Goal: Information Seeking & Learning: Check status

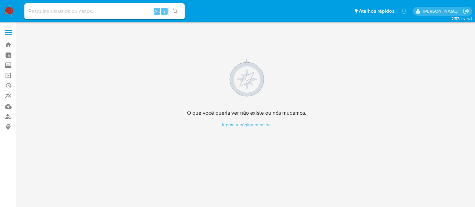
click at [42, 12] on input at bounding box center [104, 11] width 160 height 9
paste input "wxeEvJJ3RYggEtCCk8vPx0Me"
type input "wxeEvJJ3RYggEtCCk8vPx0Me"
click at [177, 11] on icon "search-icon" at bounding box center [175, 11] width 5 height 5
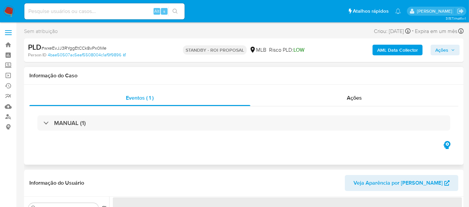
scroll to position [74, 0]
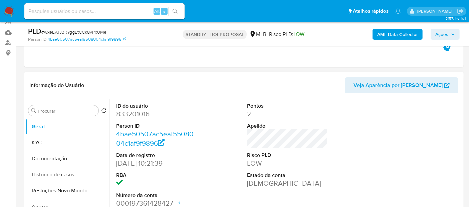
select select "10"
click at [53, 142] on button "KYC" at bounding box center [65, 143] width 78 height 16
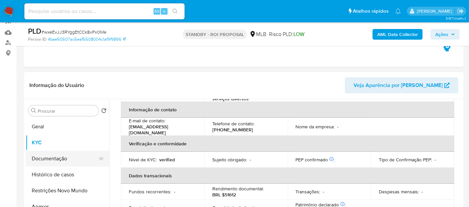
scroll to position [111, 0]
drag, startPoint x: 64, startPoint y: 158, endPoint x: 98, endPoint y: 159, distance: 34.4
click at [64, 158] on button "Documentação" at bounding box center [65, 159] width 78 height 16
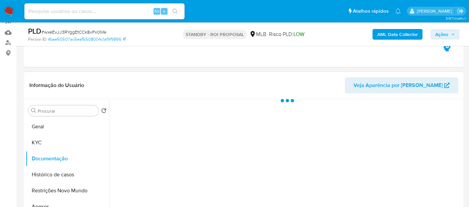
scroll to position [0, 0]
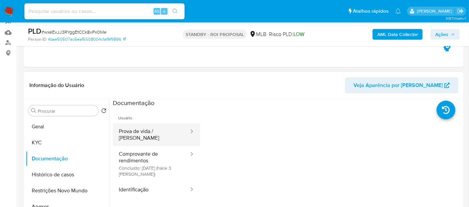
drag, startPoint x: 155, startPoint y: 129, endPoint x: 173, endPoint y: 129, distance: 18.7
click at [155, 129] on button "Prova de vida / [PERSON_NAME]" at bounding box center [151, 134] width 77 height 23
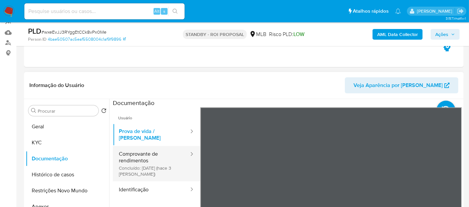
click at [142, 151] on button "Comprovante de rendimentos Concluído: [DATE] (hace 3 [PERSON_NAME])" at bounding box center [151, 163] width 77 height 35
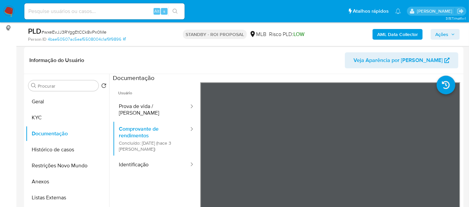
scroll to position [109, 0]
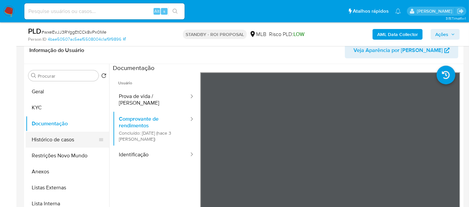
drag, startPoint x: 59, startPoint y: 137, endPoint x: 78, endPoint y: 139, distance: 19.5
click at [58, 137] on button "Histórico de casos" at bounding box center [65, 140] width 78 height 16
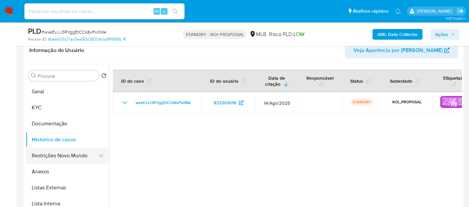
click at [62, 156] on button "Restrições Novo Mundo" at bounding box center [65, 156] width 78 height 16
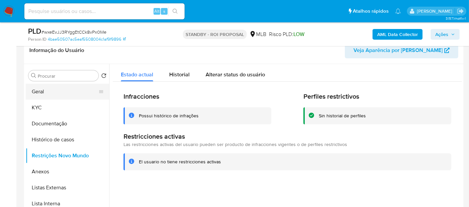
click at [34, 89] on button "Geral" at bounding box center [65, 92] width 78 height 16
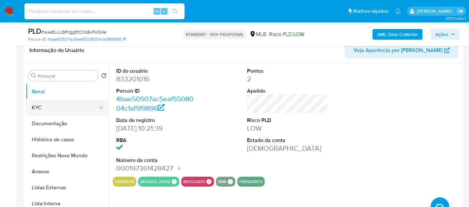
drag, startPoint x: 38, startPoint y: 105, endPoint x: 80, endPoint y: 106, distance: 41.7
click at [38, 106] on button "KYC" at bounding box center [65, 108] width 78 height 16
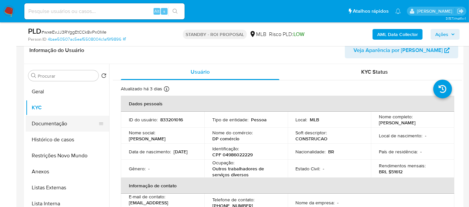
click at [40, 121] on button "Documentação" at bounding box center [65, 124] width 78 height 16
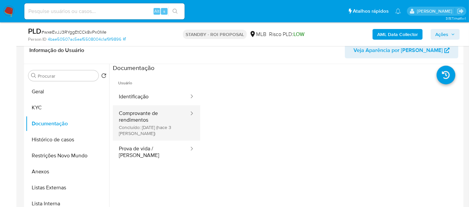
click at [134, 115] on button "Comprovante de rendimentos Concluído: [DATE] (hace 3 [PERSON_NAME])" at bounding box center [151, 122] width 77 height 35
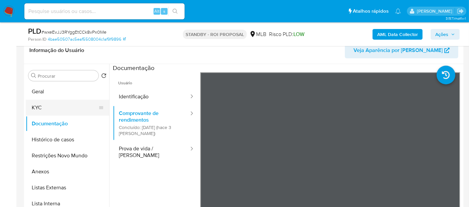
click at [47, 105] on button "KYC" at bounding box center [65, 108] width 78 height 16
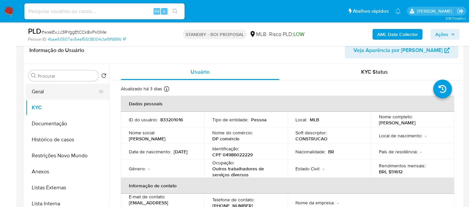
click at [40, 89] on button "Geral" at bounding box center [65, 92] width 78 height 16
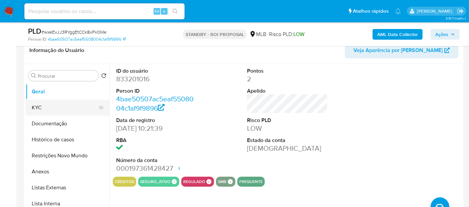
click at [37, 107] on button "KYC" at bounding box center [65, 108] width 78 height 16
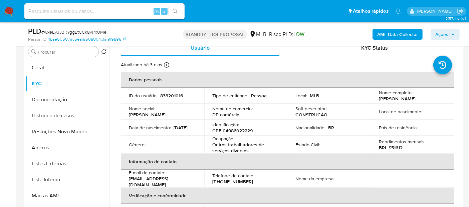
scroll to position [148, 0]
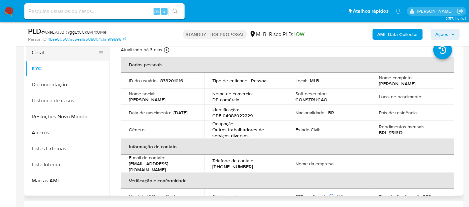
click at [39, 50] on button "Geral" at bounding box center [65, 53] width 78 height 16
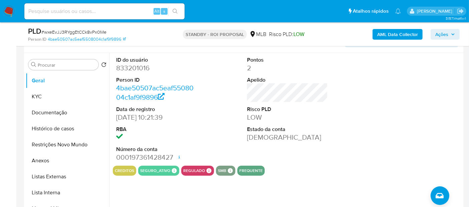
scroll to position [37, 0]
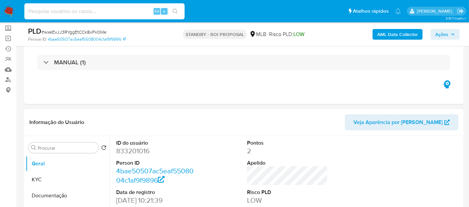
click at [119, 9] on input at bounding box center [104, 11] width 160 height 9
paste input "wtaqNE6sxHB5x6tvzNvyxGV5"
type input "wtaqNE6sxHB5x6tvzNvyxGV5"
click at [177, 10] on icon "search-icon" at bounding box center [175, 11] width 5 height 5
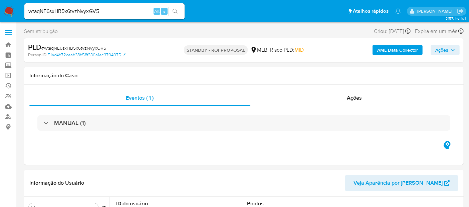
select select "10"
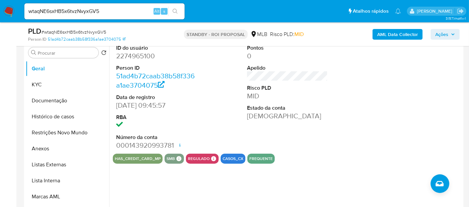
scroll to position [148, 0]
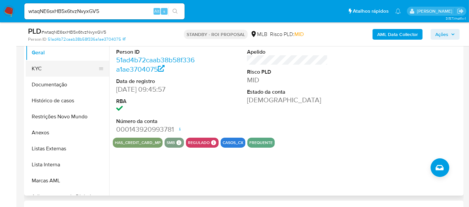
click at [41, 69] on button "KYC" at bounding box center [65, 69] width 78 height 16
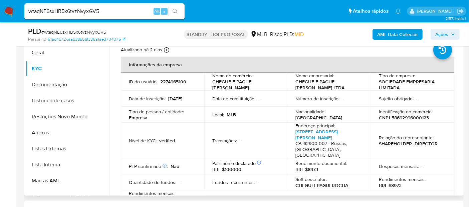
scroll to position [111, 0]
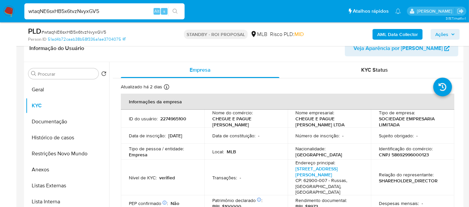
drag, startPoint x: 113, startPoint y: 14, endPoint x: 0, endPoint y: 13, distance: 113.1
click at [0, 13] on nav "Pausado Ver notificaciones wtaqNE6sxHB5x6tvzNvyxGV5 Alt s Atalhos rápidos Presi…" at bounding box center [234, 11] width 469 height 22
paste input "5od3SxnWzRU535vAQd2Qt24Y"
type input "5od3SxnWzRU535vAQd2Qt24Y"
click at [174, 10] on icon "search-icon" at bounding box center [175, 11] width 5 height 5
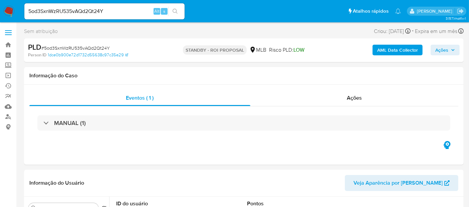
select select "10"
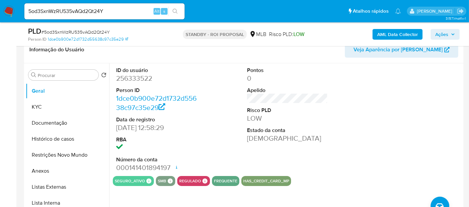
scroll to position [111, 0]
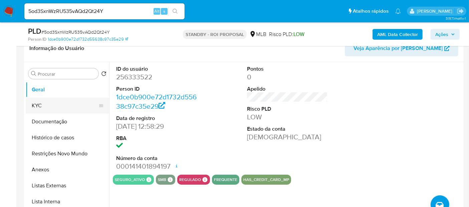
click at [46, 105] on button "KYC" at bounding box center [65, 106] width 78 height 16
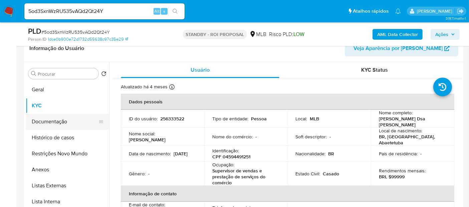
click at [48, 122] on button "Documentação" at bounding box center [65, 122] width 78 height 16
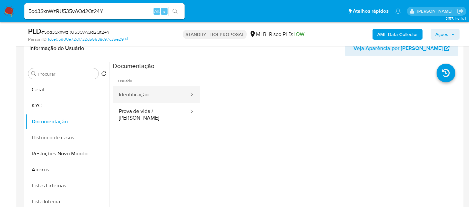
click at [146, 97] on button "Identificação" at bounding box center [151, 94] width 77 height 17
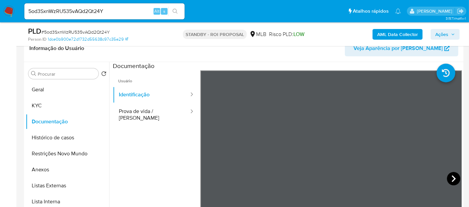
click at [453, 177] on icon at bounding box center [453, 178] width 13 height 13
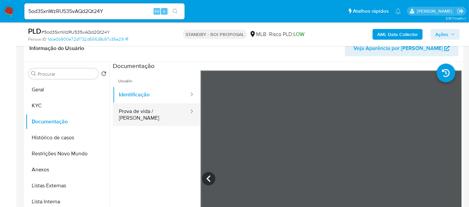
click at [144, 114] on button "Prova de vida / [PERSON_NAME]" at bounding box center [151, 114] width 77 height 23
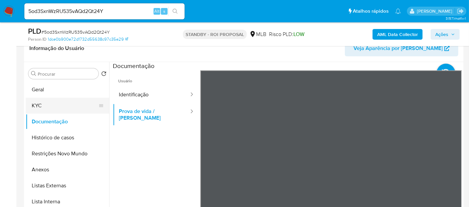
click at [38, 103] on button "KYC" at bounding box center [65, 106] width 78 height 16
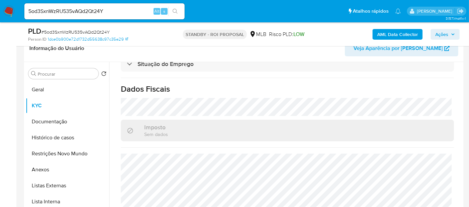
scroll to position [171, 0]
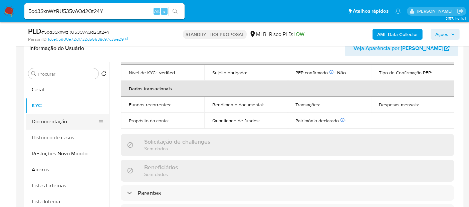
drag, startPoint x: 58, startPoint y: 122, endPoint x: 71, endPoint y: 121, distance: 12.7
click at [59, 122] on button "Documentação" at bounding box center [65, 122] width 78 height 16
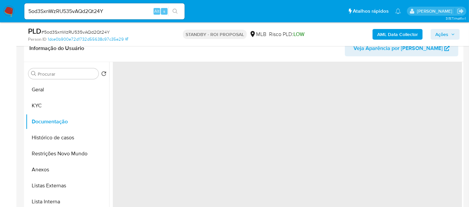
scroll to position [0, 0]
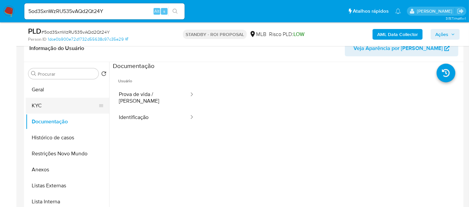
drag, startPoint x: 43, startPoint y: 105, endPoint x: 60, endPoint y: 108, distance: 17.9
click at [43, 105] on button "KYC" at bounding box center [65, 106] width 78 height 16
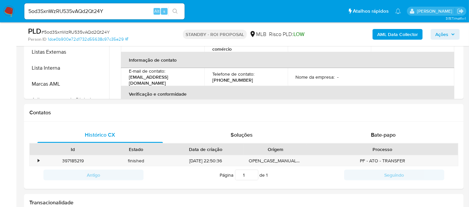
scroll to position [246, 0]
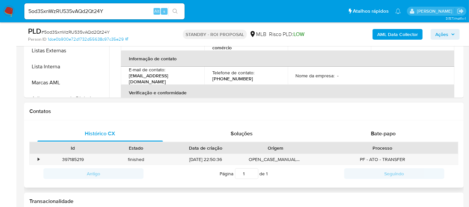
click at [384, 148] on div "Processo" at bounding box center [383, 148] width 142 height 7
click at [381, 132] on span "Bate-papo" at bounding box center [383, 134] width 25 height 8
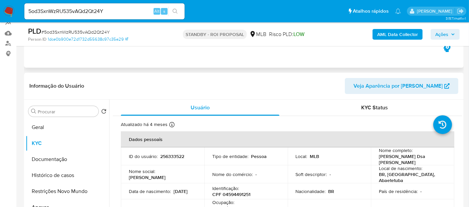
scroll to position [74, 0]
click at [41, 129] on button "Geral" at bounding box center [65, 127] width 78 height 16
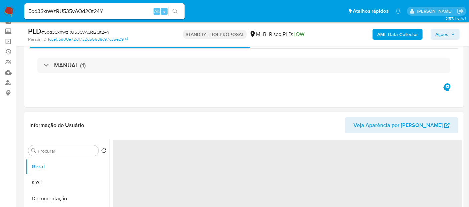
scroll to position [0, 0]
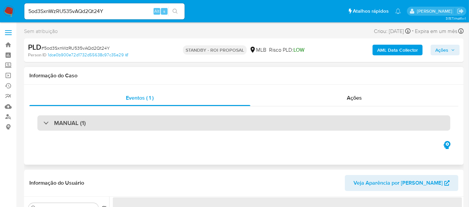
click at [96, 122] on div "MANUAL (1)" at bounding box center [243, 122] width 413 height 15
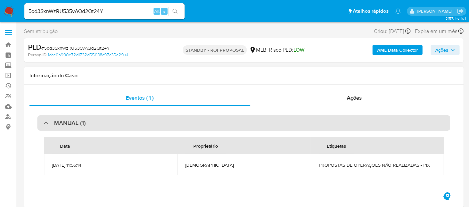
click at [96, 122] on div "MANUAL (1)" at bounding box center [243, 122] width 413 height 15
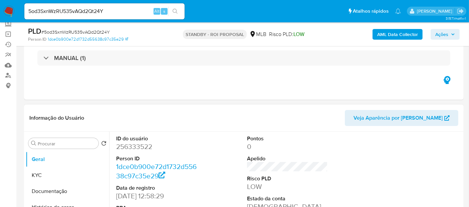
scroll to position [111, 0]
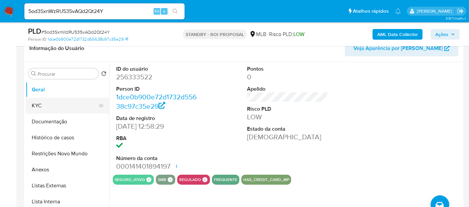
click at [41, 102] on button "KYC" at bounding box center [65, 106] width 78 height 16
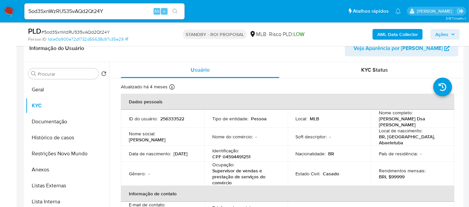
drag, startPoint x: 128, startPoint y: 155, endPoint x: 160, endPoint y: 155, distance: 31.4
click at [160, 155] on div "Data [PERSON_NAME] : [DEMOGRAPHIC_DATA]" at bounding box center [162, 154] width 67 height 6
copy p "[DATE]"
drag, startPoint x: 113, startPoint y: 10, endPoint x: 0, endPoint y: 11, distance: 113.5
click at [0, 11] on nav "Pausado Ver notificaciones 5od3SxnWzRU535vAQd2Qt24Y Alt s Atalhos rápidos Presi…" at bounding box center [234, 11] width 469 height 22
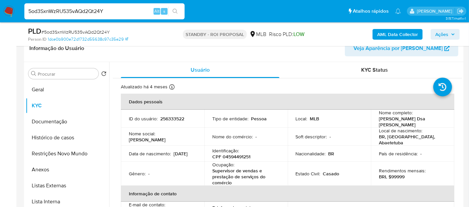
paste input "cRIMEBVYziI5pOoe0U5F5w4x"
type input "cRIMEBVYziI5pOoe0U5F5w4x"
click at [175, 9] on icon "search-icon" at bounding box center [175, 11] width 5 height 5
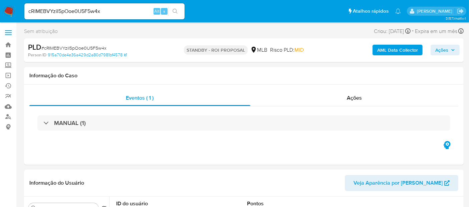
select select "10"
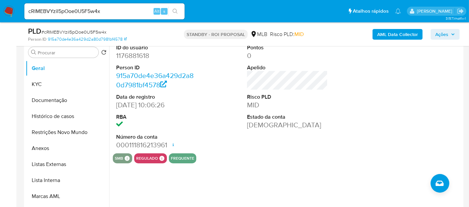
scroll to position [74, 0]
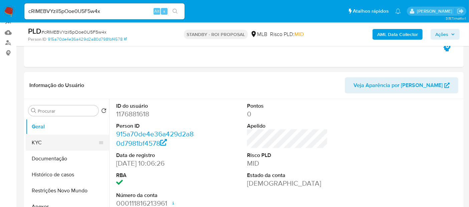
click at [41, 143] on button "KYC" at bounding box center [65, 143] width 78 height 16
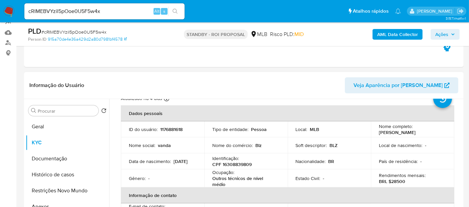
scroll to position [37, 0]
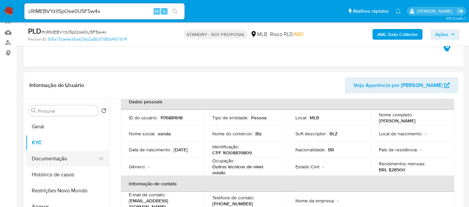
click at [58, 161] on button "Documentação" at bounding box center [65, 159] width 78 height 16
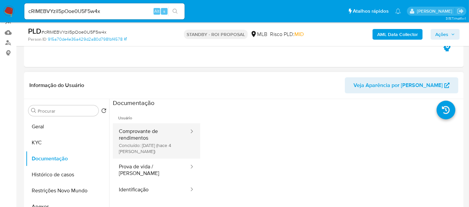
click at [132, 139] on button "Comprovante de rendimentos Concluído: [DATE] (hace 4 [PERSON_NAME])" at bounding box center [151, 140] width 77 height 35
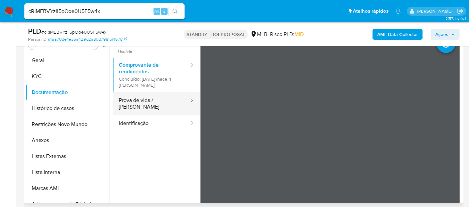
drag, startPoint x: 136, startPoint y: 99, endPoint x: 161, endPoint y: 105, distance: 26.5
click at [137, 99] on button "Prova de vida / [PERSON_NAME]" at bounding box center [151, 103] width 77 height 23
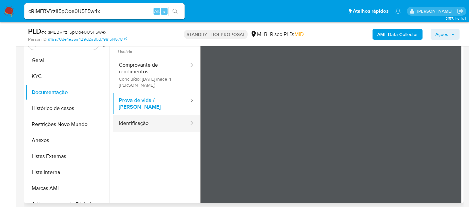
click at [141, 115] on button "Identificação" at bounding box center [151, 123] width 77 height 17
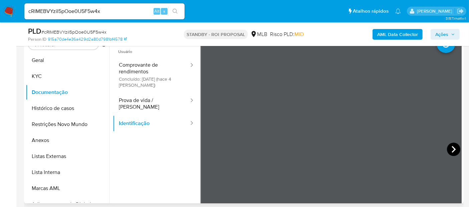
click at [454, 149] on icon at bounding box center [453, 149] width 13 height 13
drag, startPoint x: 108, startPoint y: 10, endPoint x: 0, endPoint y: 5, distance: 108.3
click at [0, 5] on nav "Pausado Ver notificaciones cRIMEBVYziI5pOoe0U5F5w4x Alt s Atalhos rápidos Presi…" at bounding box center [234, 11] width 469 height 22
paste input "b5IepditBxMt3s3rVqiLo9Ih"
type input "b5IepditBxMt3s3rVqiLo9Ih"
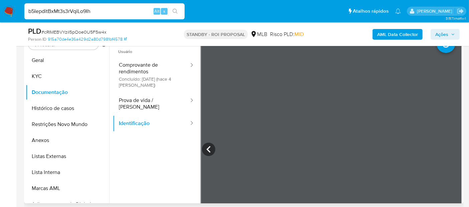
click at [175, 10] on icon "search-icon" at bounding box center [175, 11] width 5 height 5
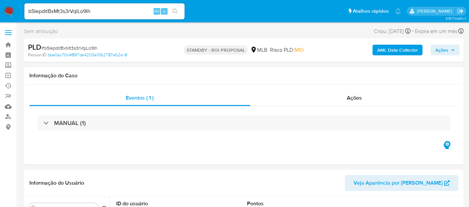
select select "10"
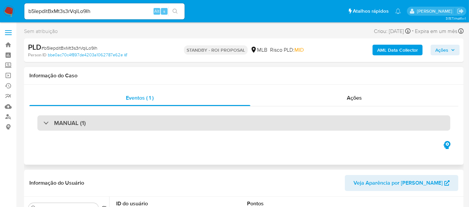
click at [118, 125] on div "MANUAL (1)" at bounding box center [243, 122] width 413 height 15
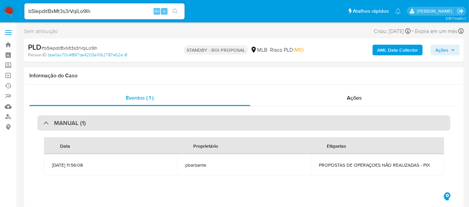
click at [118, 125] on div "MANUAL (1)" at bounding box center [243, 122] width 413 height 15
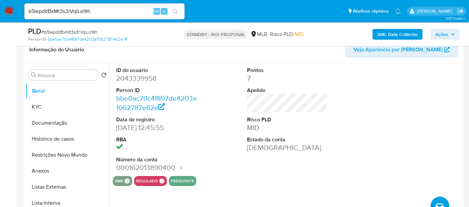
scroll to position [111, 0]
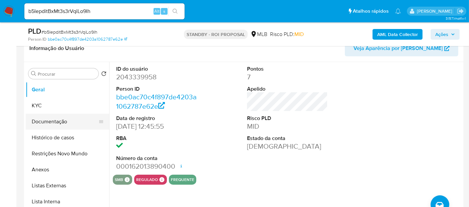
click at [47, 125] on button "Documentação" at bounding box center [65, 122] width 78 height 16
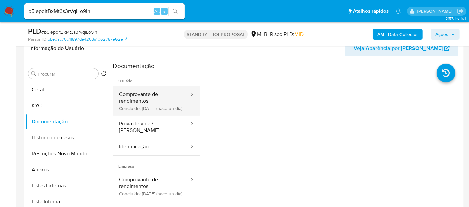
click at [150, 90] on button "Comprovante de rendimentos Concluído: [DATE] (hace un día)" at bounding box center [151, 100] width 77 height 29
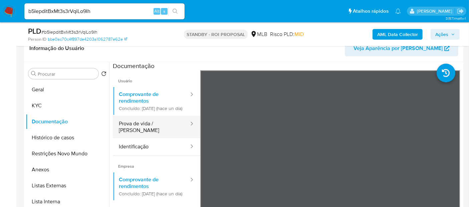
click at [146, 128] on button "Prova de vida / [PERSON_NAME]" at bounding box center [151, 127] width 77 height 23
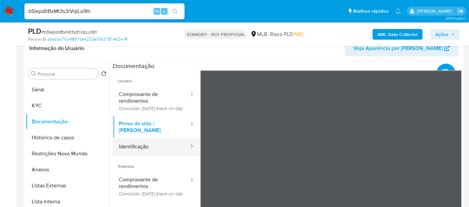
click at [127, 149] on button "Identificação" at bounding box center [151, 147] width 77 height 17
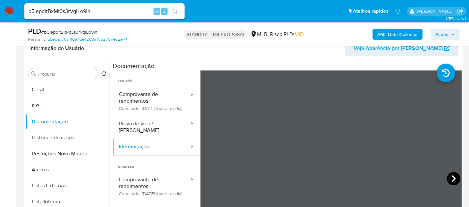
click at [454, 179] on icon at bounding box center [453, 178] width 13 height 13
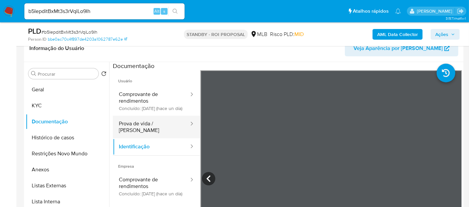
click at [130, 131] on button "Prova de vida / [PERSON_NAME]" at bounding box center [151, 127] width 77 height 23
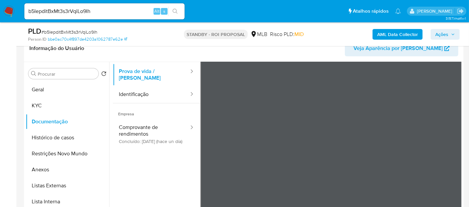
scroll to position [56, 0]
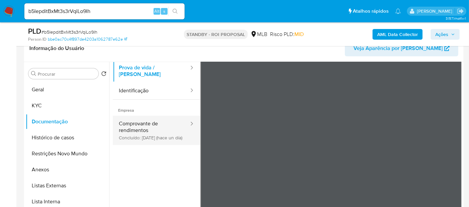
click at [142, 127] on button "Comprovante de rendimentos Concluído: [DATE] (hace un día)" at bounding box center [151, 130] width 77 height 29
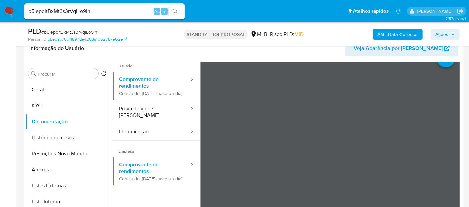
scroll to position [25, 0]
